Goal: Check status: Check status

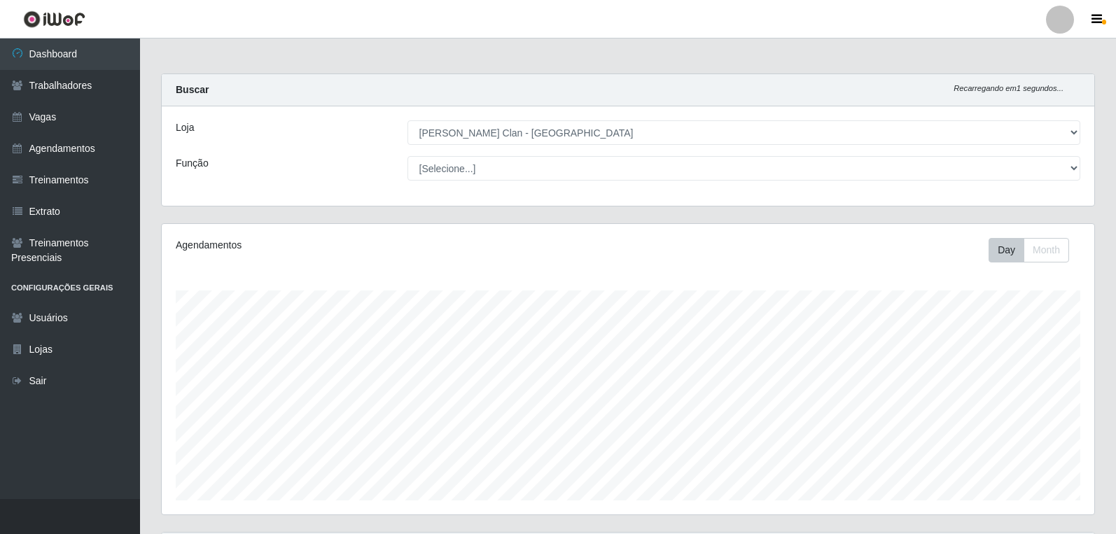
select select "452"
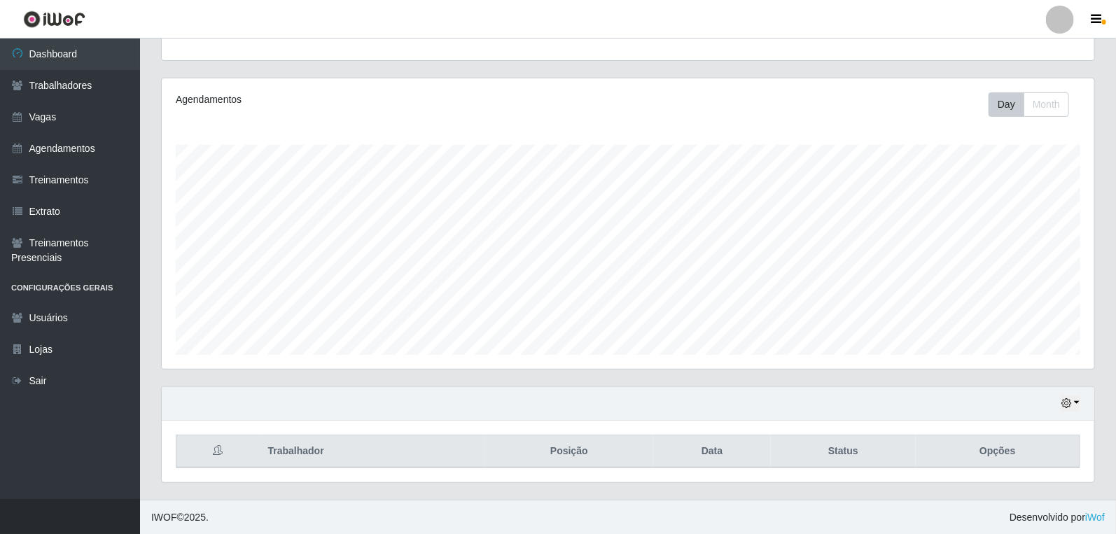
scroll to position [290, 933]
click at [75, 83] on link "Trabalhadores" at bounding box center [70, 86] width 140 height 32
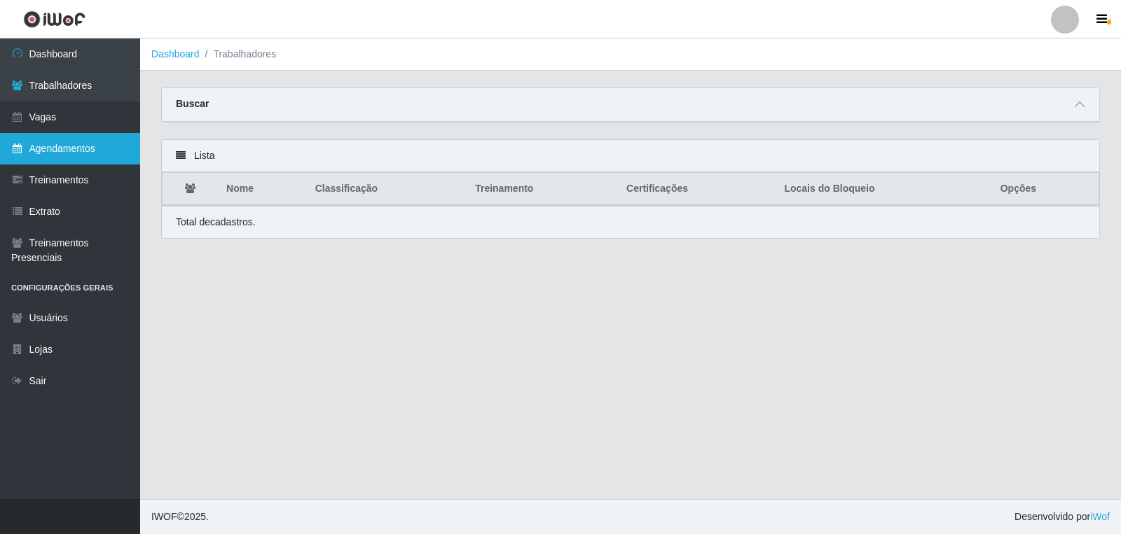
click at [19, 158] on link "Agendamentos" at bounding box center [70, 149] width 140 height 32
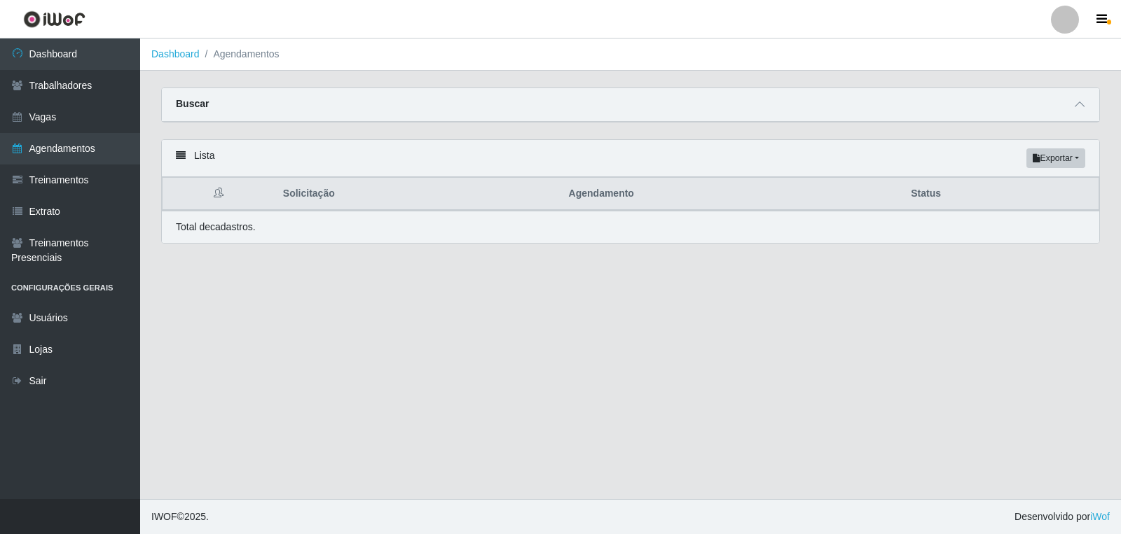
click at [1066, 106] on div "Buscar" at bounding box center [630, 105] width 937 height 34
click at [1080, 109] on icon at bounding box center [1079, 104] width 10 height 10
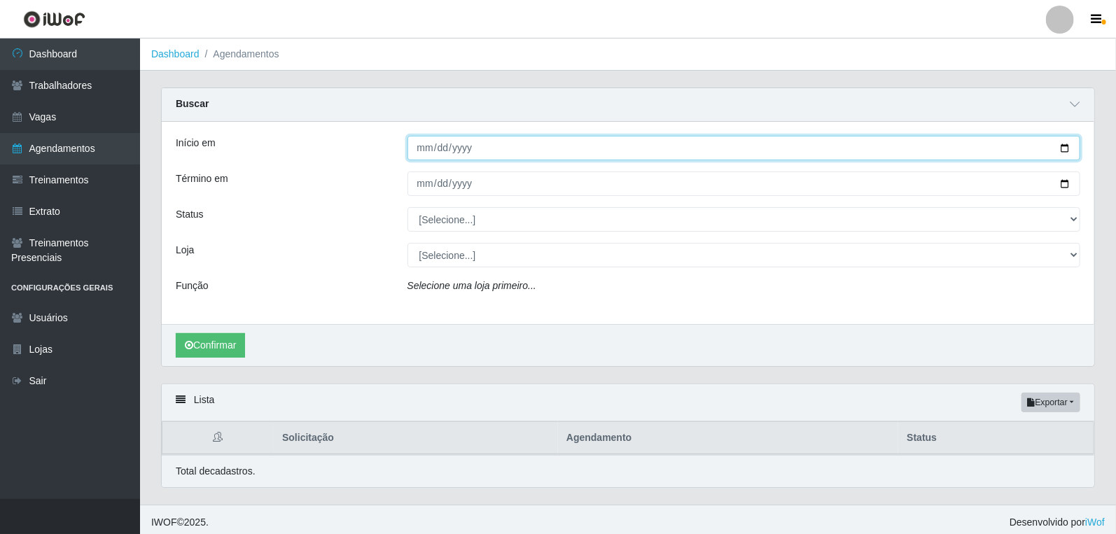
click at [416, 145] on input "Início em" at bounding box center [745, 148] width 674 height 25
type input "[DATE]"
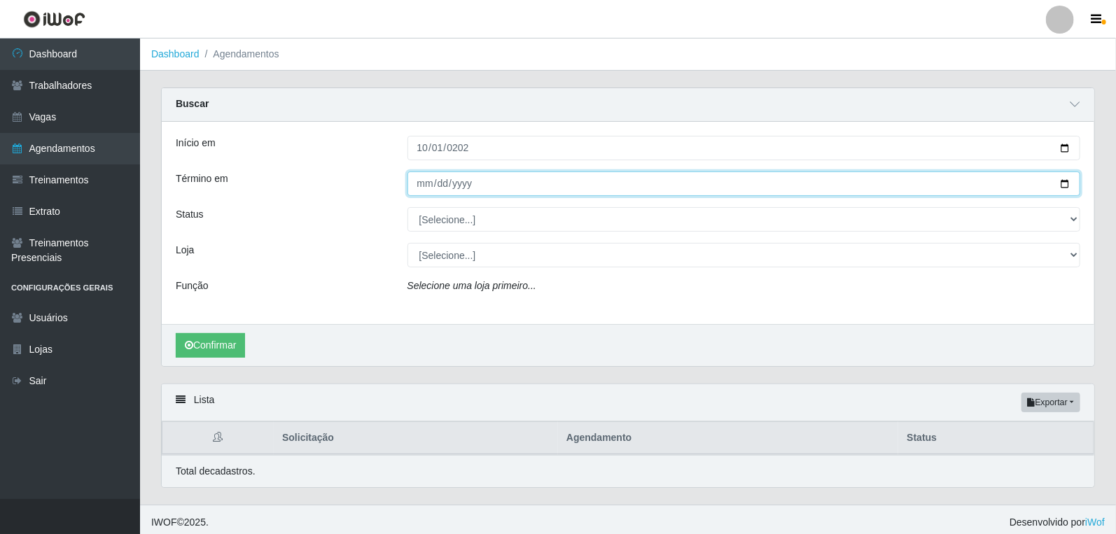
click at [424, 186] on input "Término em" at bounding box center [745, 184] width 674 height 25
type input "2520-10-01"
click at [412, 174] on input "[DATE]" at bounding box center [745, 184] width 674 height 25
click at [419, 181] on input "[DATE]" at bounding box center [745, 184] width 674 height 25
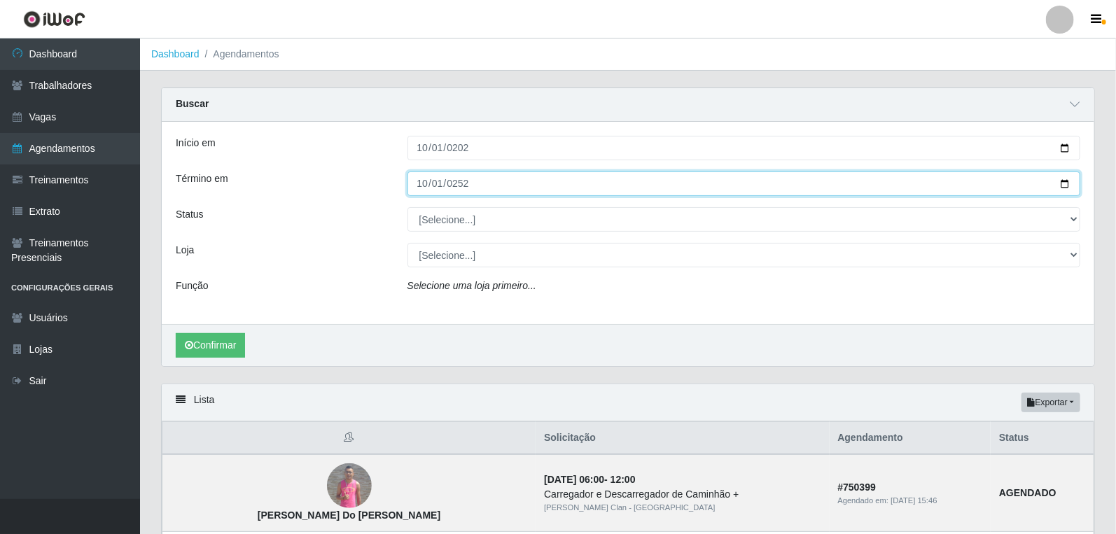
type input "[DATE]"
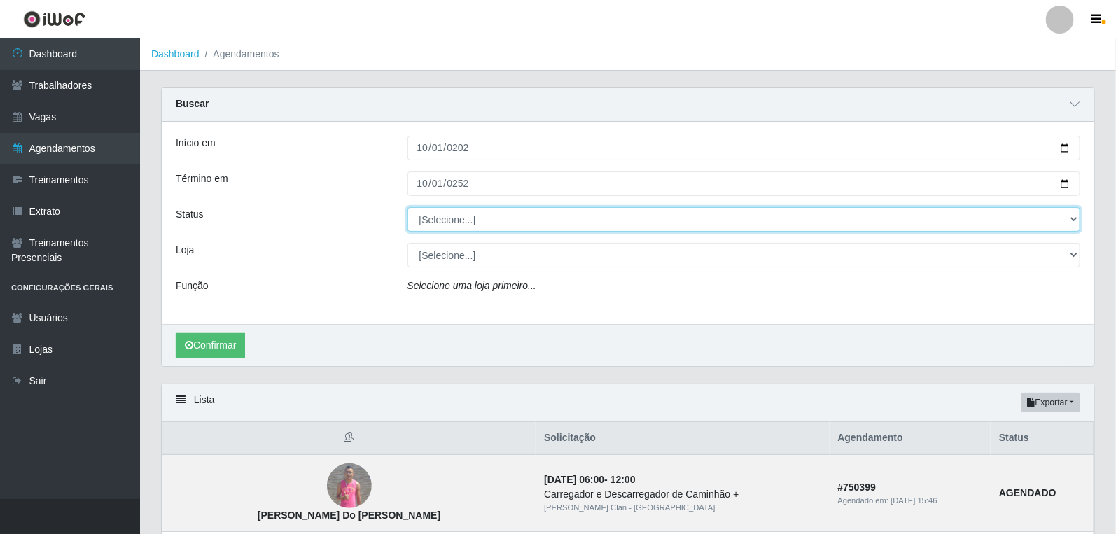
click at [443, 217] on select "[Selecione...] AGENDADO AGUARDANDO LIBERAR EM ANDAMENTO EM REVISÃO FINALIZADO C…" at bounding box center [745, 219] width 674 height 25
select select "AGENDADO"
click at [408, 207] on select "[Selecione...] AGENDADO AGUARDANDO LIBERAR EM ANDAMENTO EM REVISÃO FINALIZADO C…" at bounding box center [745, 219] width 674 height 25
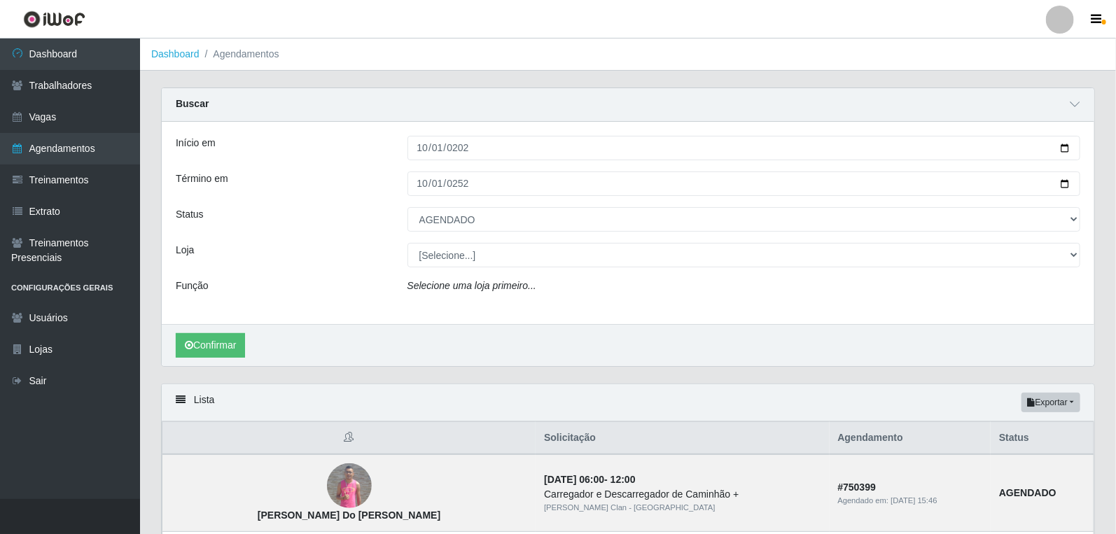
click at [211, 361] on div "Confirmar" at bounding box center [628, 345] width 933 height 42
click at [213, 354] on button "Confirmar" at bounding box center [210, 345] width 69 height 25
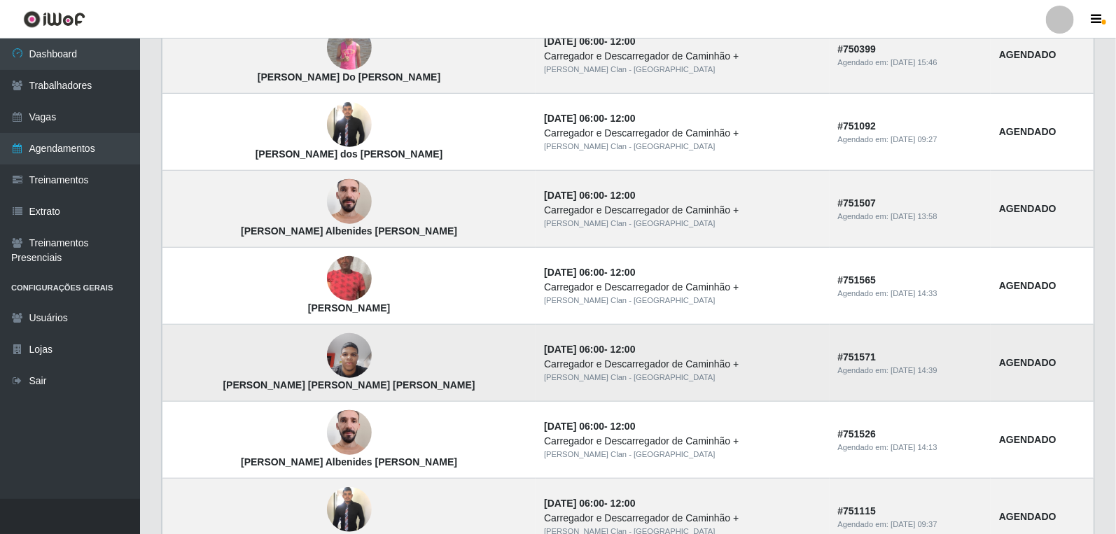
scroll to position [466, 0]
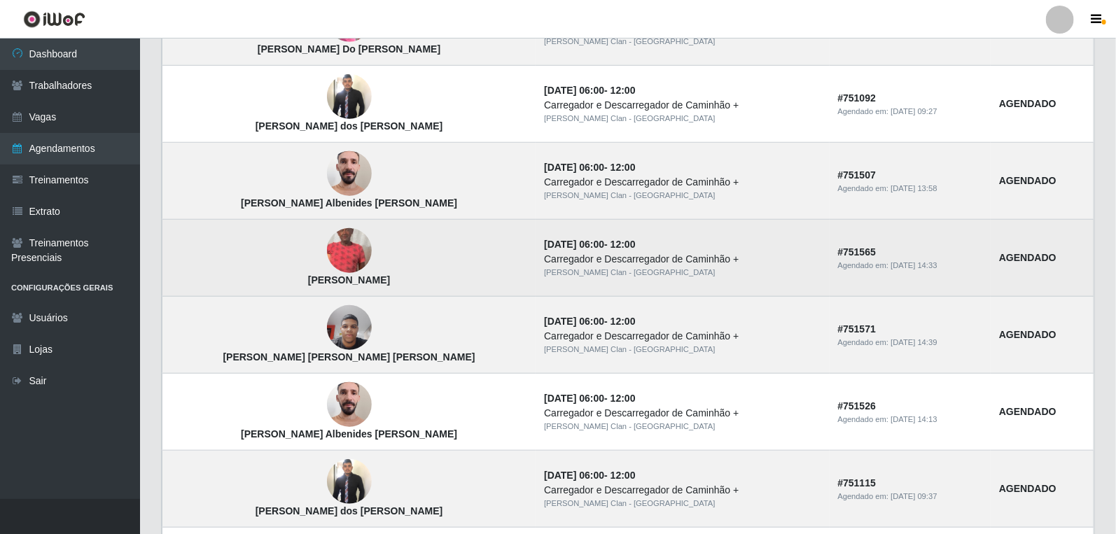
click at [327, 256] on img at bounding box center [349, 251] width 45 height 99
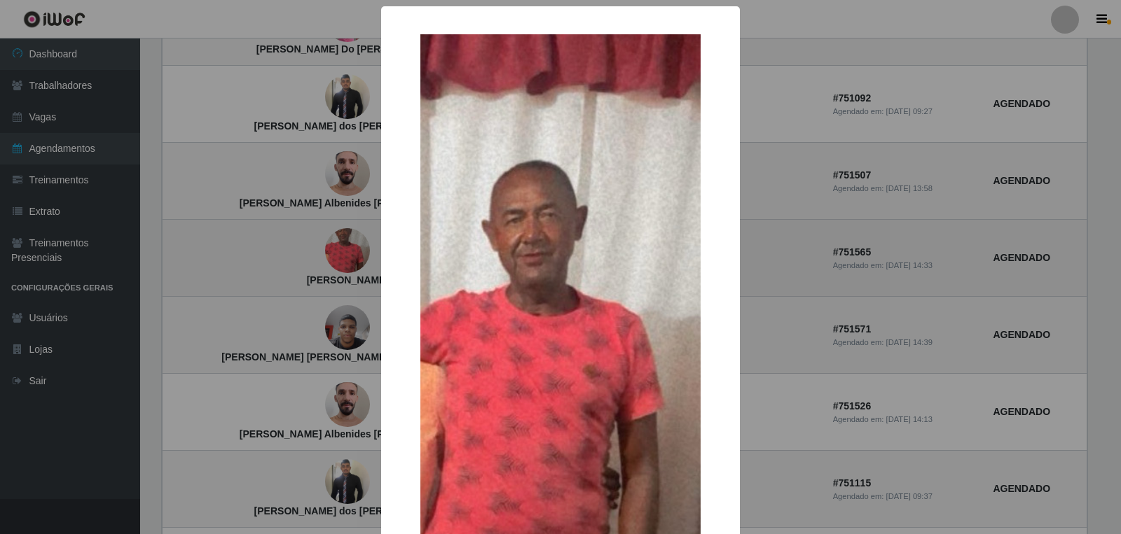
click at [313, 256] on div "× [PERSON_NAME] OK Cancel" at bounding box center [560, 267] width 1121 height 534
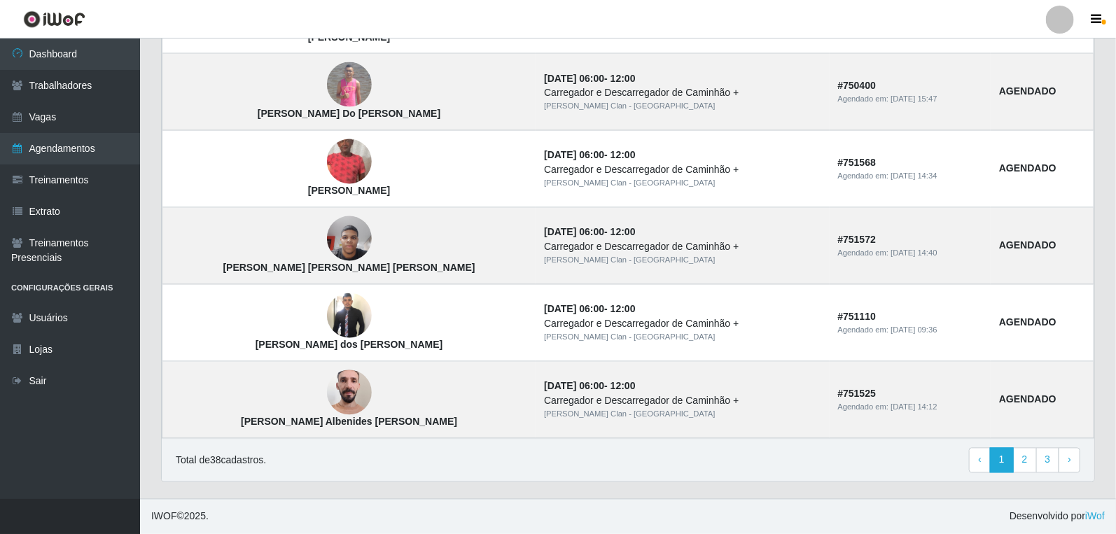
scroll to position [1173, 0]
click at [1027, 457] on link "2" at bounding box center [1025, 460] width 24 height 25
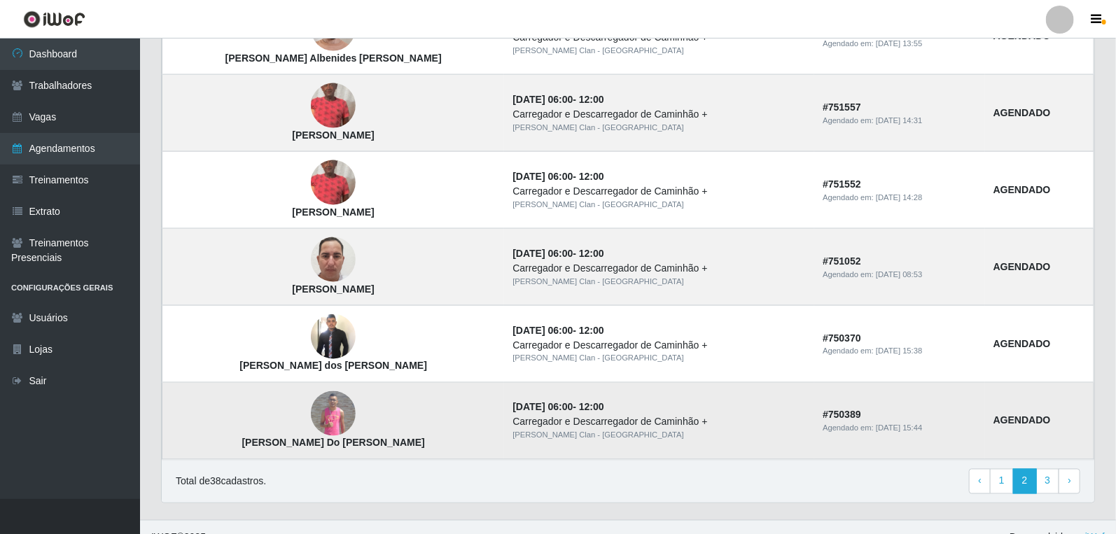
scroll to position [928, 0]
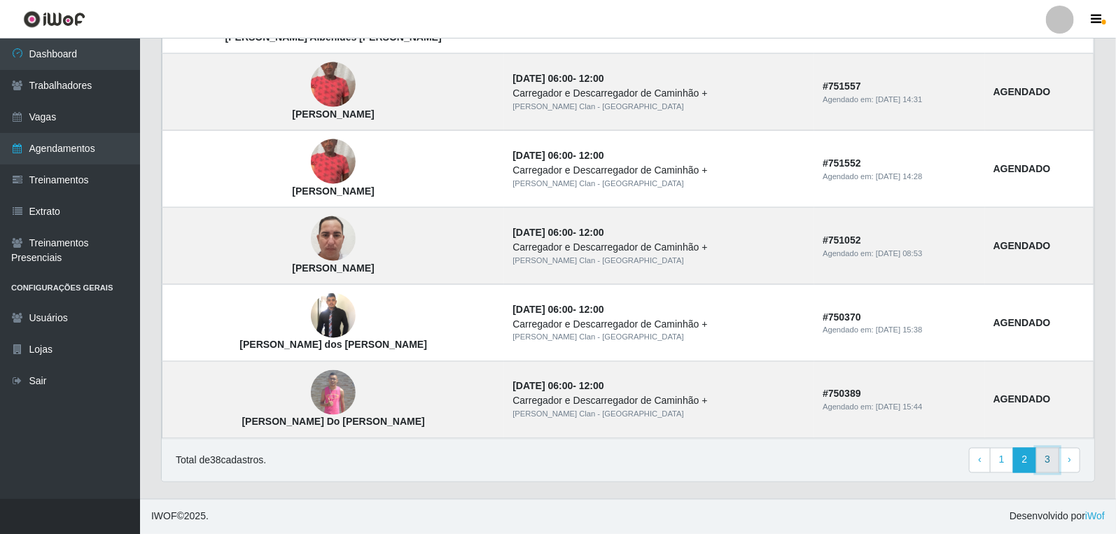
click at [1041, 460] on link "3" at bounding box center [1049, 460] width 24 height 25
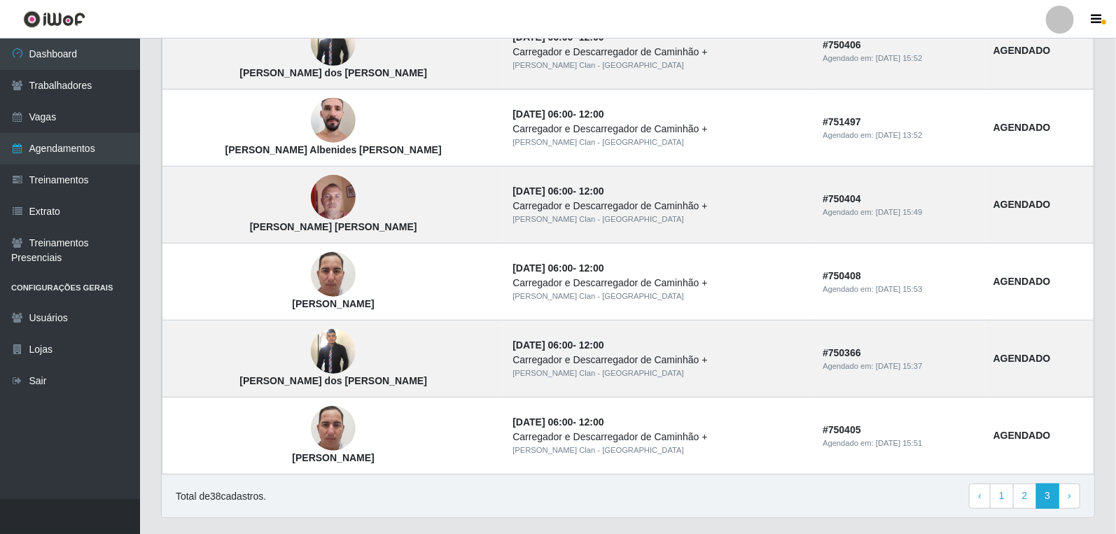
scroll to position [389, 0]
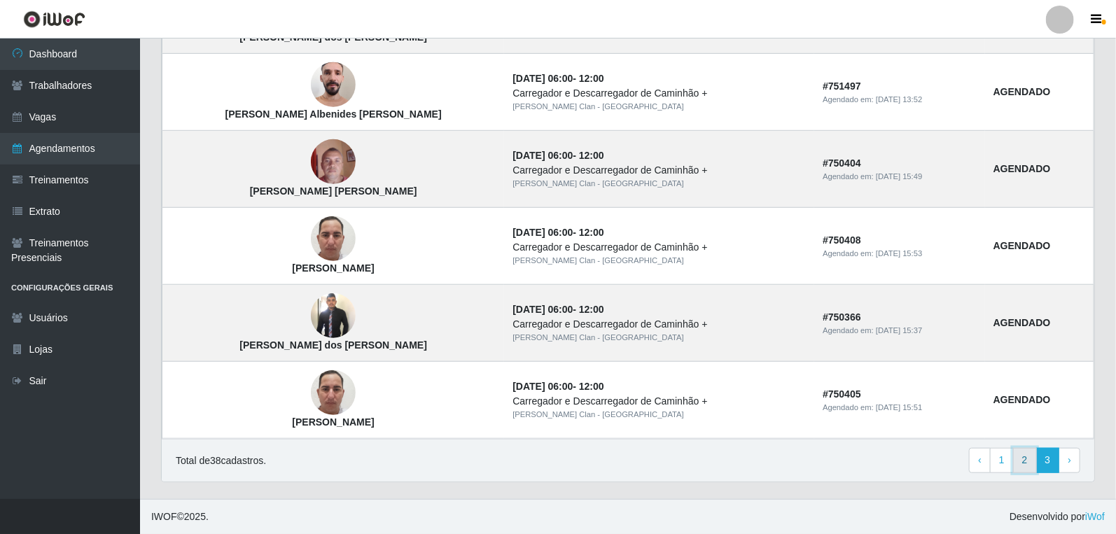
click at [1024, 461] on link "2" at bounding box center [1025, 460] width 24 height 25
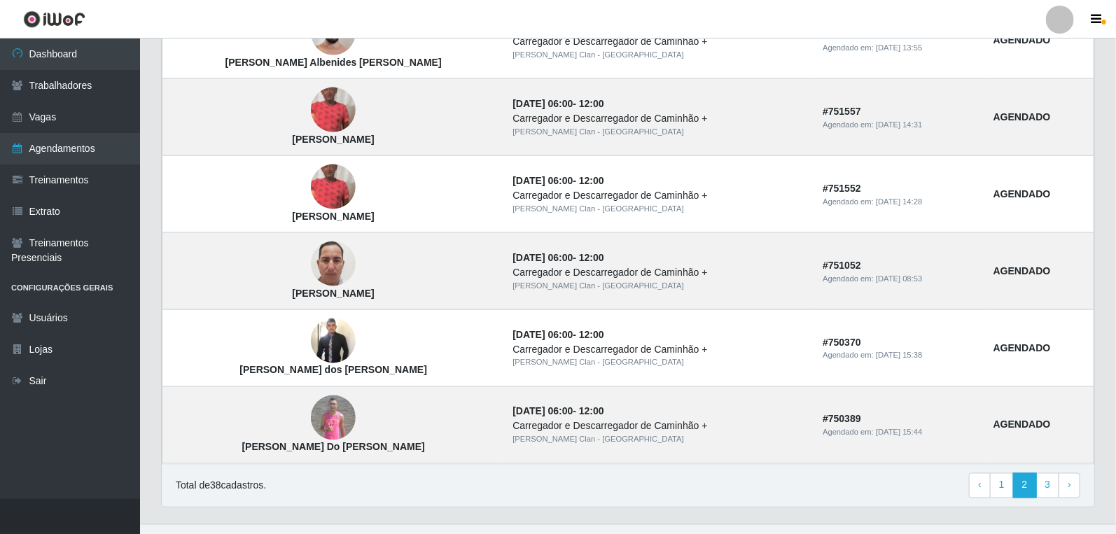
scroll to position [928, 0]
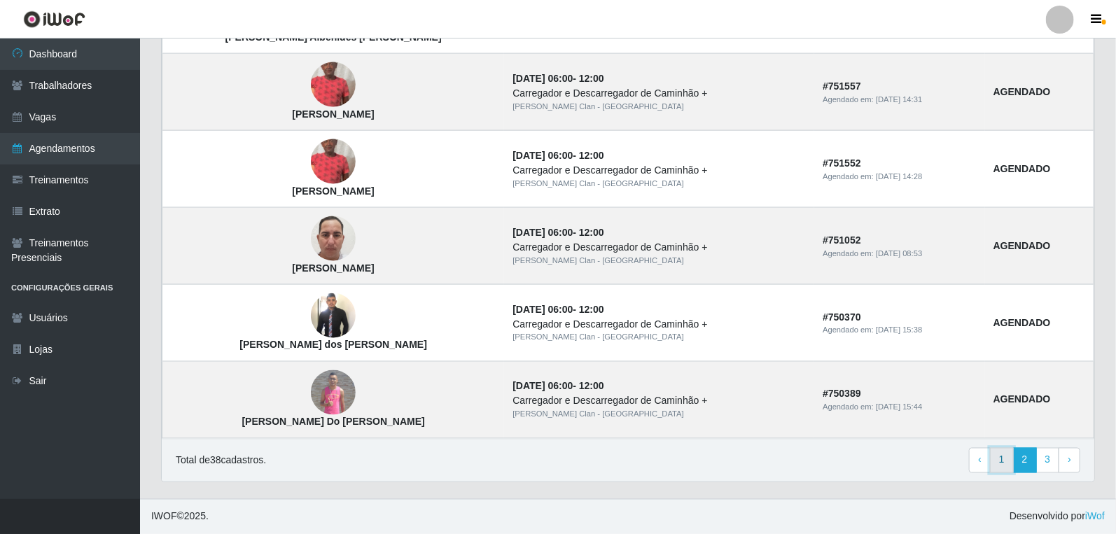
click at [1002, 465] on link "1" at bounding box center [1002, 460] width 24 height 25
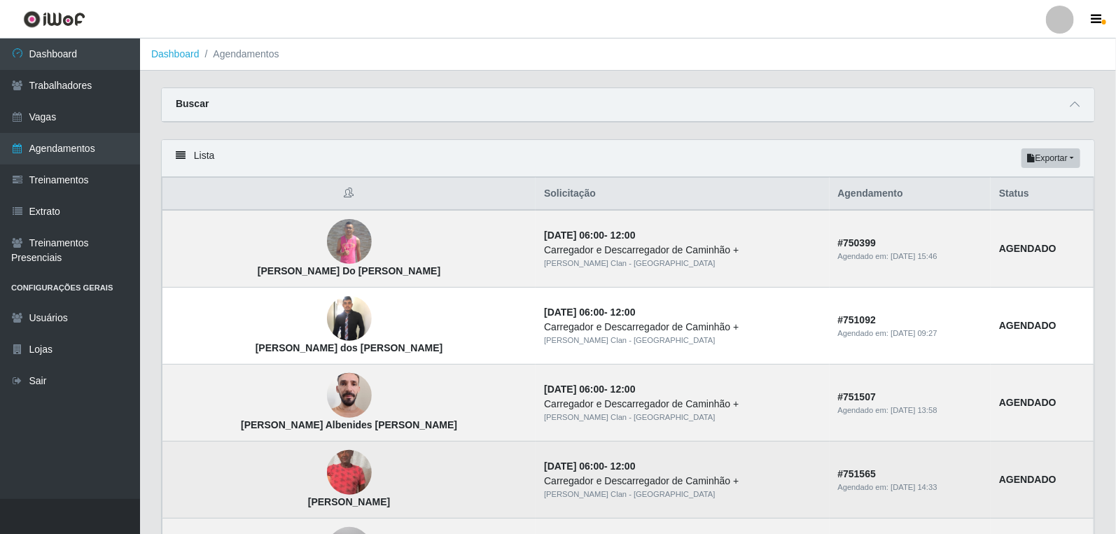
click at [327, 468] on img at bounding box center [349, 473] width 45 height 99
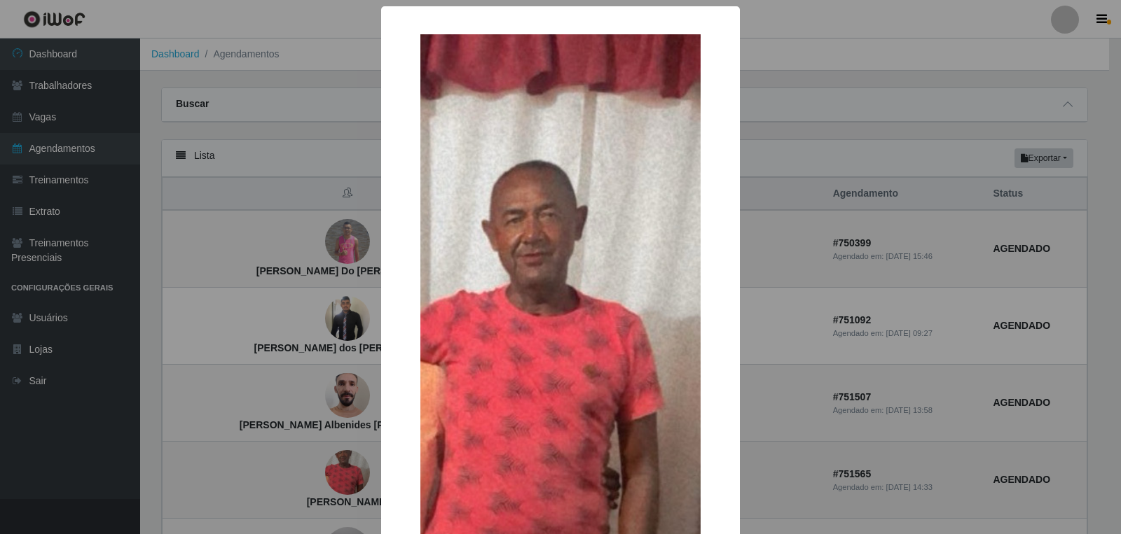
click at [301, 468] on div "× [PERSON_NAME] OK Cancel" at bounding box center [560, 267] width 1121 height 534
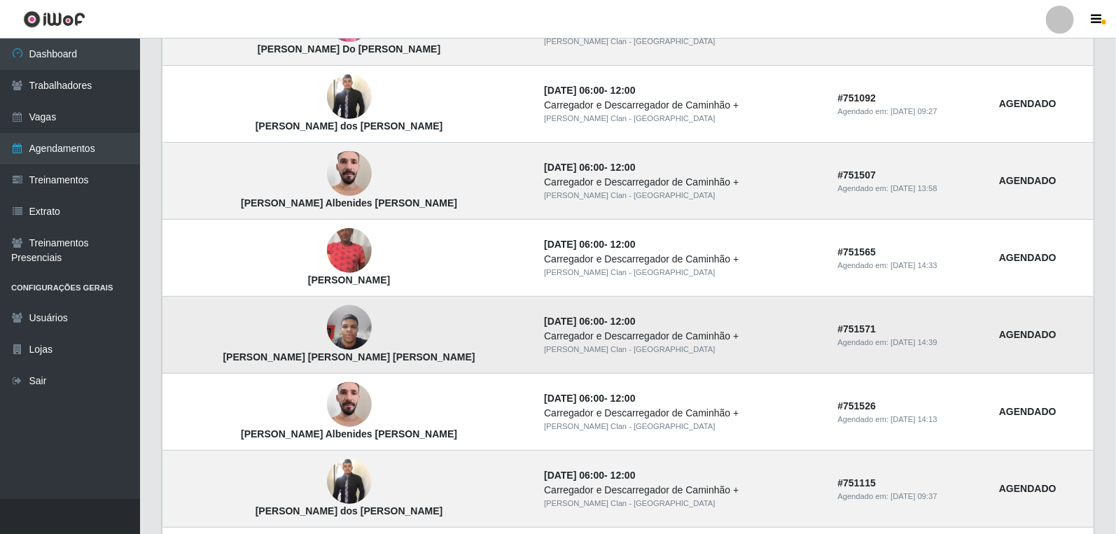
scroll to position [233, 0]
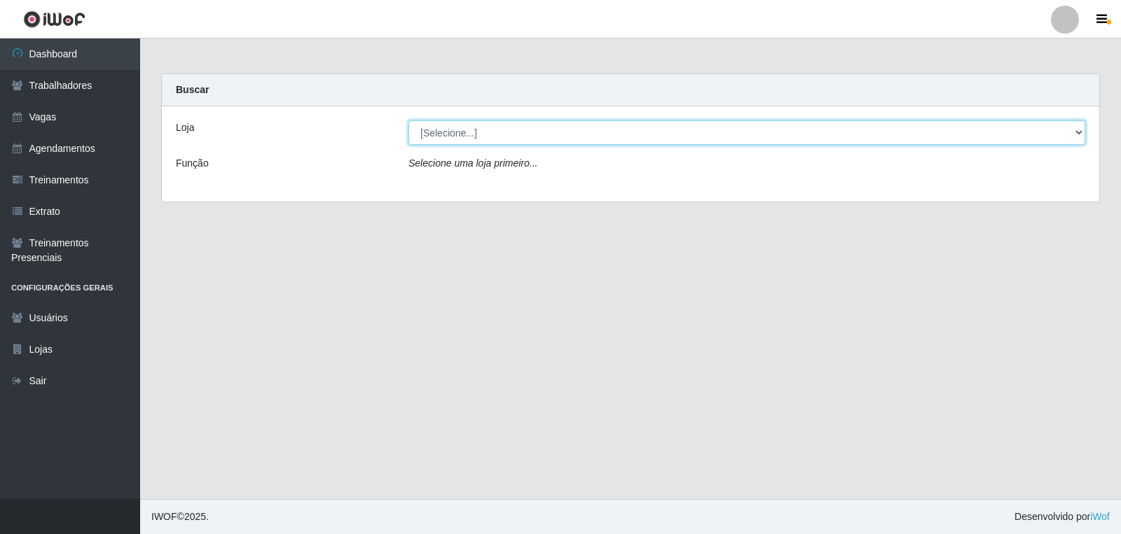
click at [454, 124] on select "[Selecione...] Leite Clan - [GEOGRAPHIC_DATA]" at bounding box center [746, 132] width 677 height 25
select select "452"
click at [408, 120] on select "[Selecione...] Leite Clan - [GEOGRAPHIC_DATA]" at bounding box center [746, 132] width 677 height 25
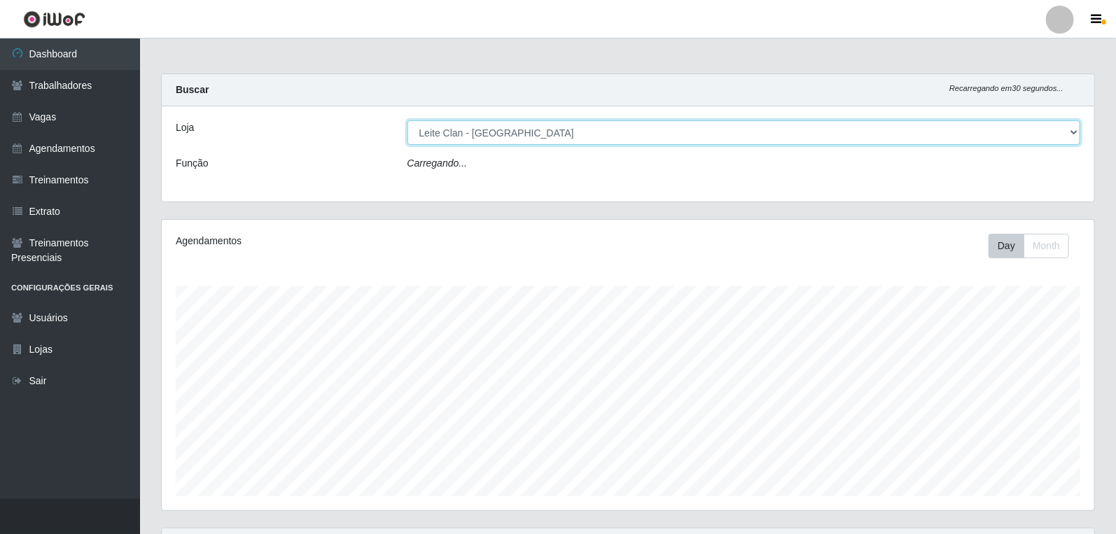
scroll to position [290, 933]
